Goal: Task Accomplishment & Management: Contribute content

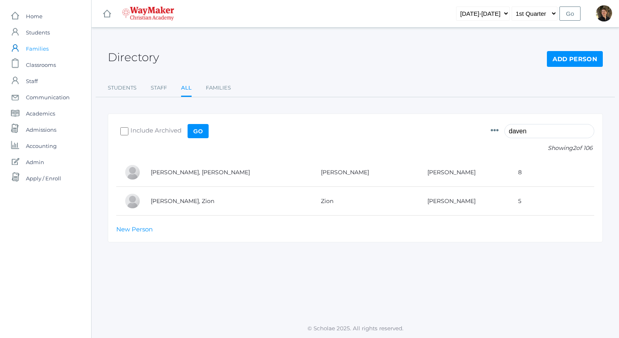
click at [41, 51] on span "Families" at bounding box center [37, 49] width 23 height 16
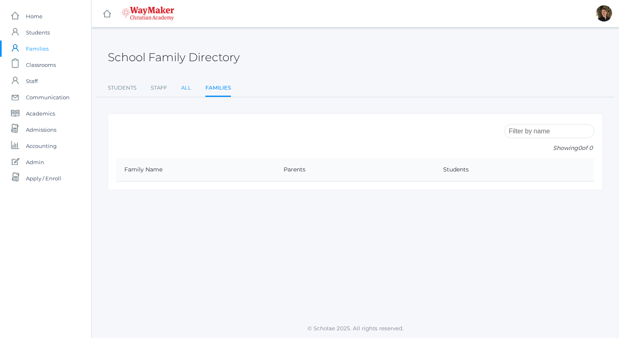
click at [186, 89] on link "All" at bounding box center [186, 88] width 10 height 16
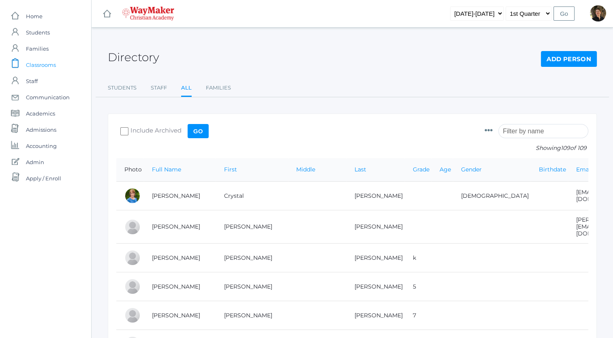
click at [40, 64] on span "Classrooms" at bounding box center [41, 65] width 30 height 16
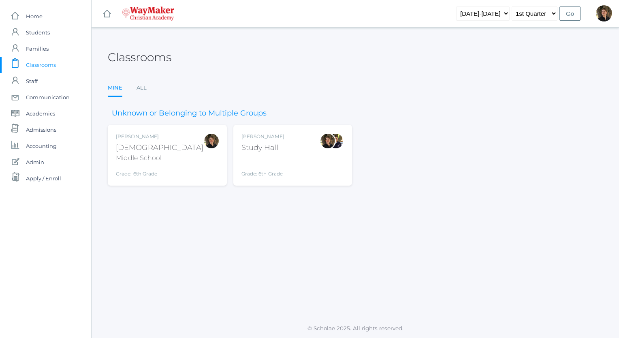
click at [171, 156] on div "[PERSON_NAME] [DEMOGRAPHIC_DATA] Middle School Grade: 6th Grade MSBIBLE" at bounding box center [167, 155] width 103 height 45
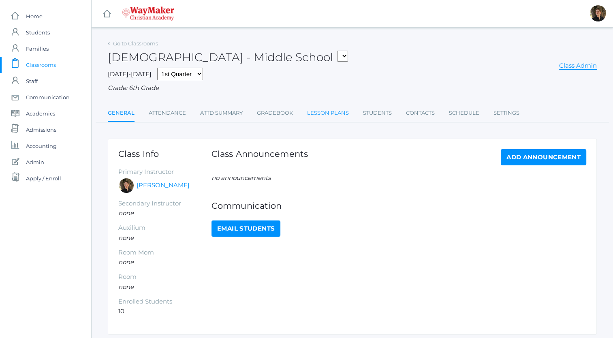
click at [317, 112] on link "Lesson Plans" at bounding box center [328, 113] width 42 height 16
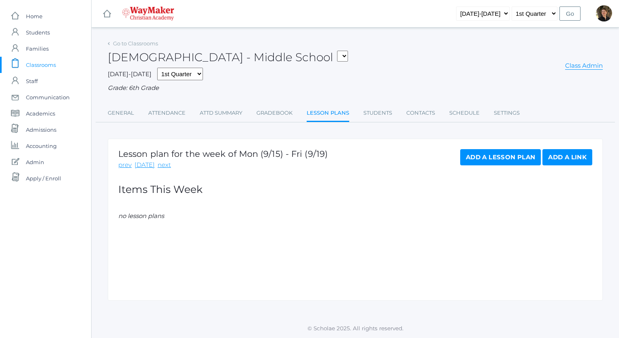
click at [488, 155] on link "Add a Lesson Plan" at bounding box center [500, 157] width 81 height 16
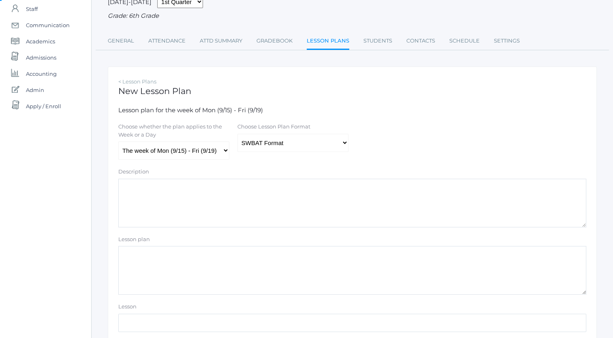
scroll to position [75, 0]
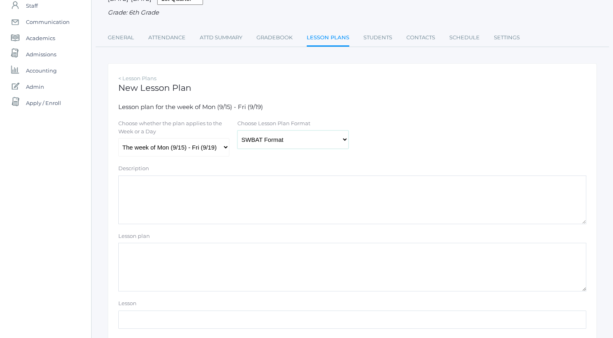
click at [330, 143] on select "Traditional Format SWBAT Format" at bounding box center [292, 139] width 111 height 18
click at [237, 130] on select "Traditional Format SWBAT Format" at bounding box center [292, 139] width 111 height 18
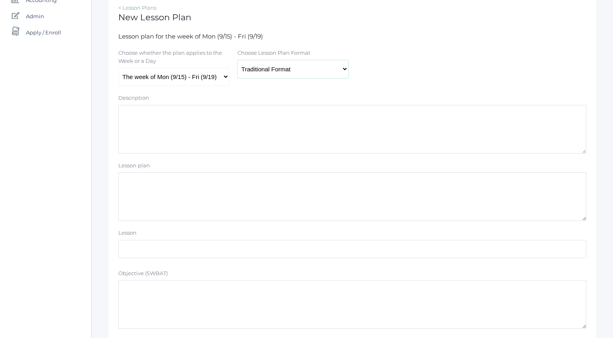
scroll to position [145, 0]
click at [223, 77] on select "The week of Mon (9/15) - Fri (9/19) Monday (9/15) Tuesday (9/16) Wednesday (9/1…" at bounding box center [173, 77] width 111 height 18
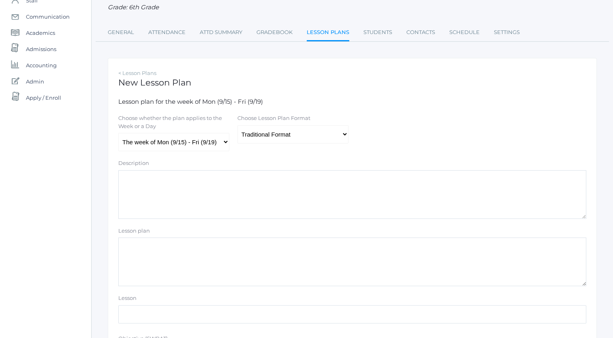
scroll to position [79, 0]
click at [339, 135] on select "Traditional Format SWBAT Format" at bounding box center [292, 135] width 111 height 18
select select "template_1"
click at [237, 126] on select "Traditional Format SWBAT Format" at bounding box center [292, 135] width 111 height 18
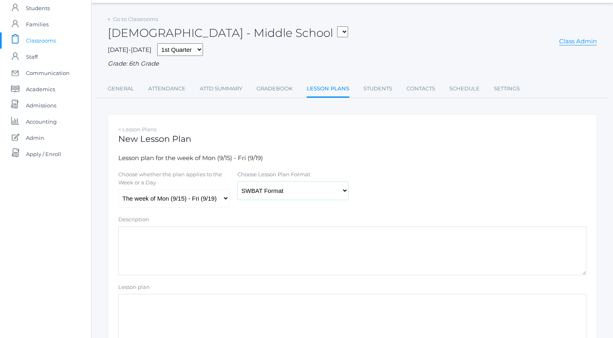
scroll to position [19, 0]
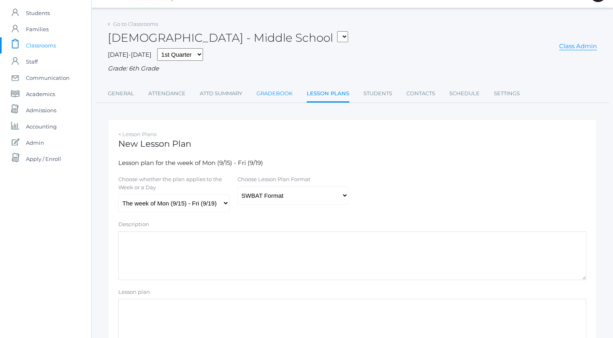
click at [270, 92] on link "Gradebook" at bounding box center [274, 93] width 36 height 16
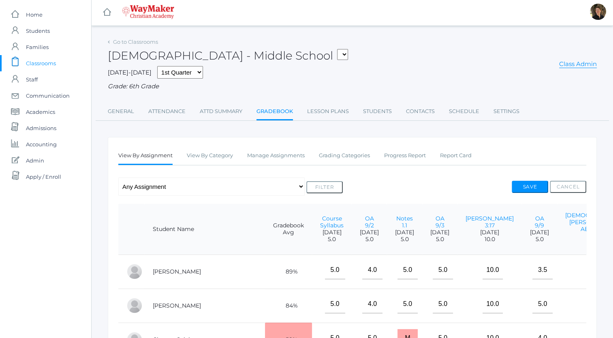
scroll to position [2, 0]
